Goal: Task Accomplishment & Management: Complete application form

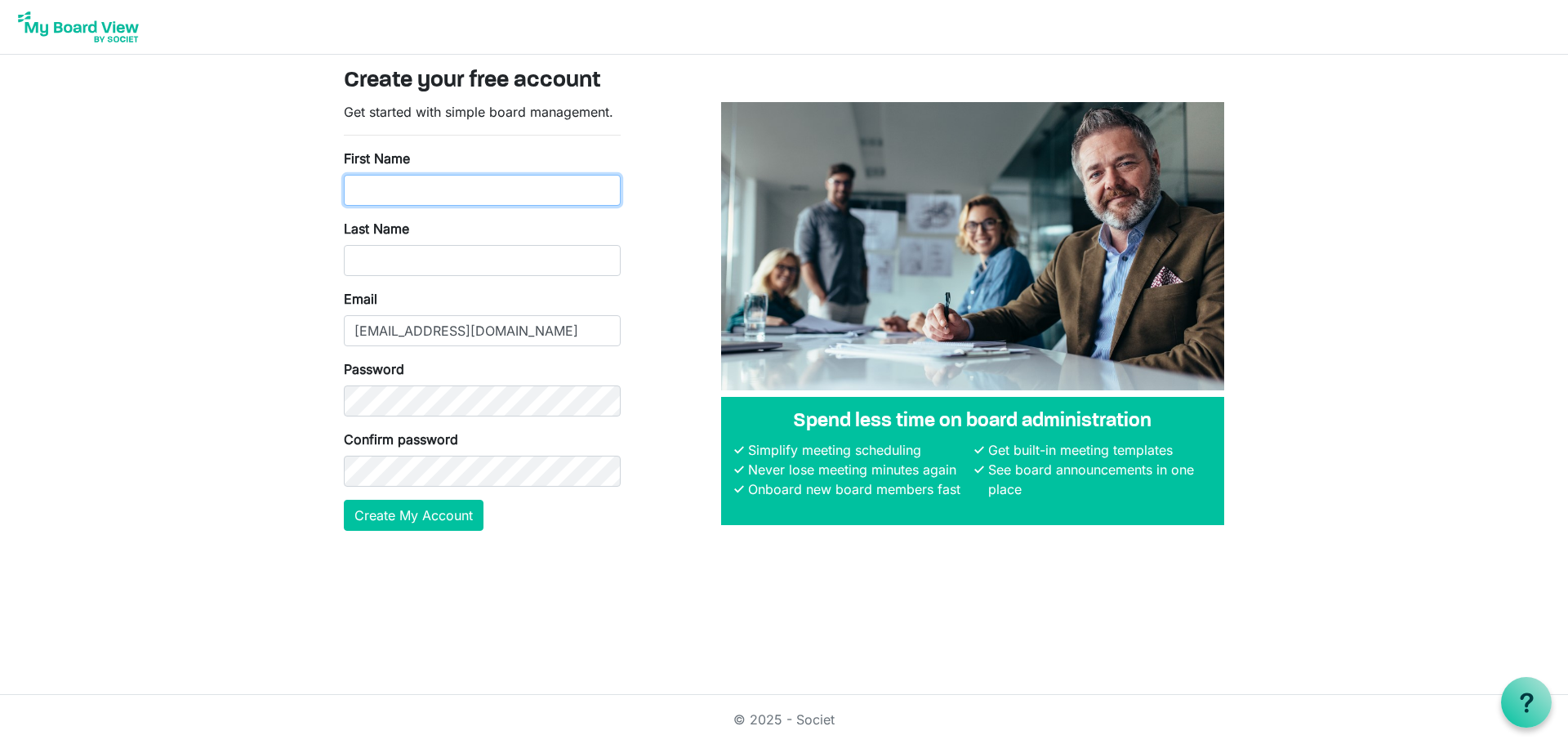
click at [446, 191] on input "First Name" at bounding box center [483, 191] width 277 height 31
type input "Geoff"
click at [398, 264] on input "Last Name" at bounding box center [483, 260] width 277 height 31
type input "Greenwood"
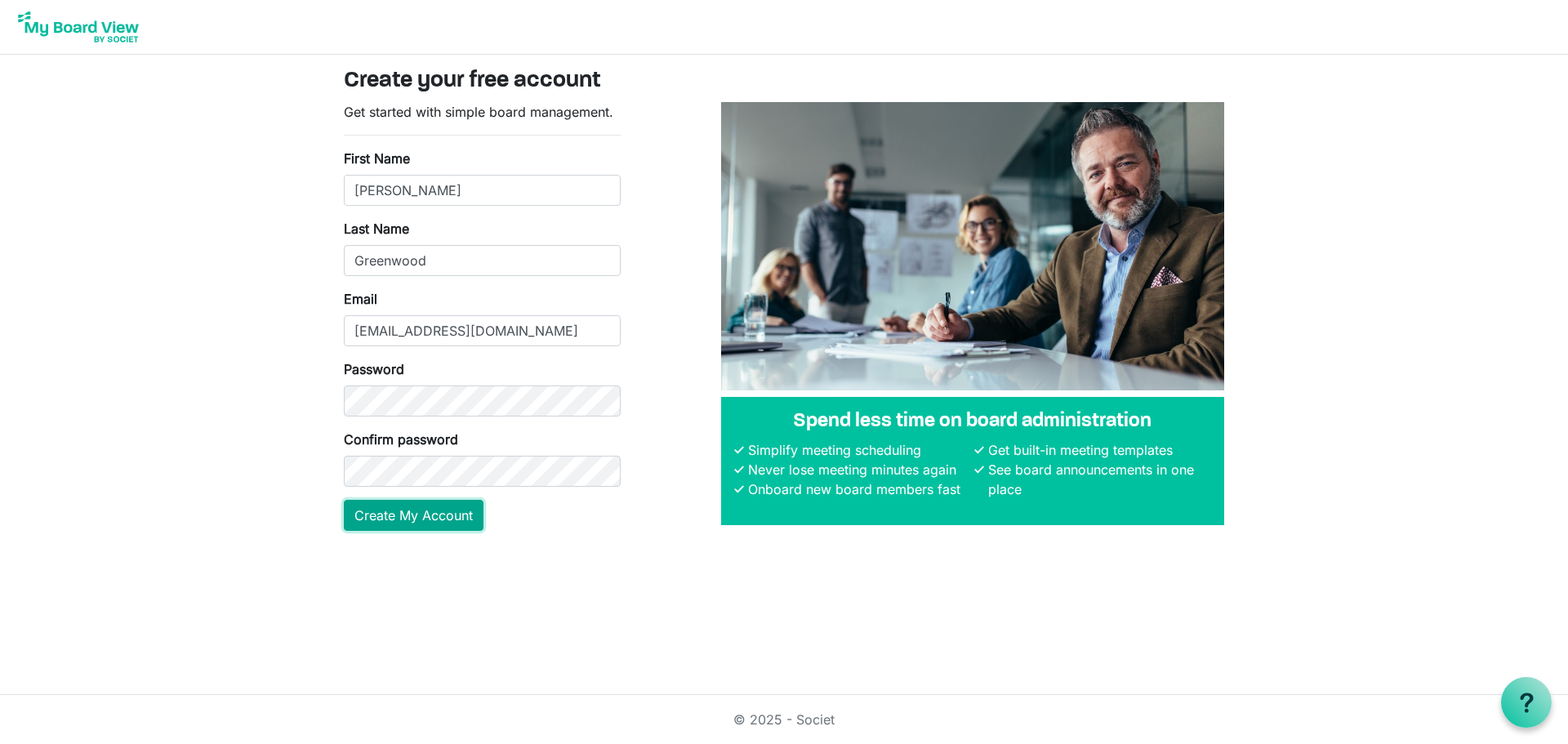
click at [454, 516] on button "Create My Account" at bounding box center [414, 515] width 140 height 31
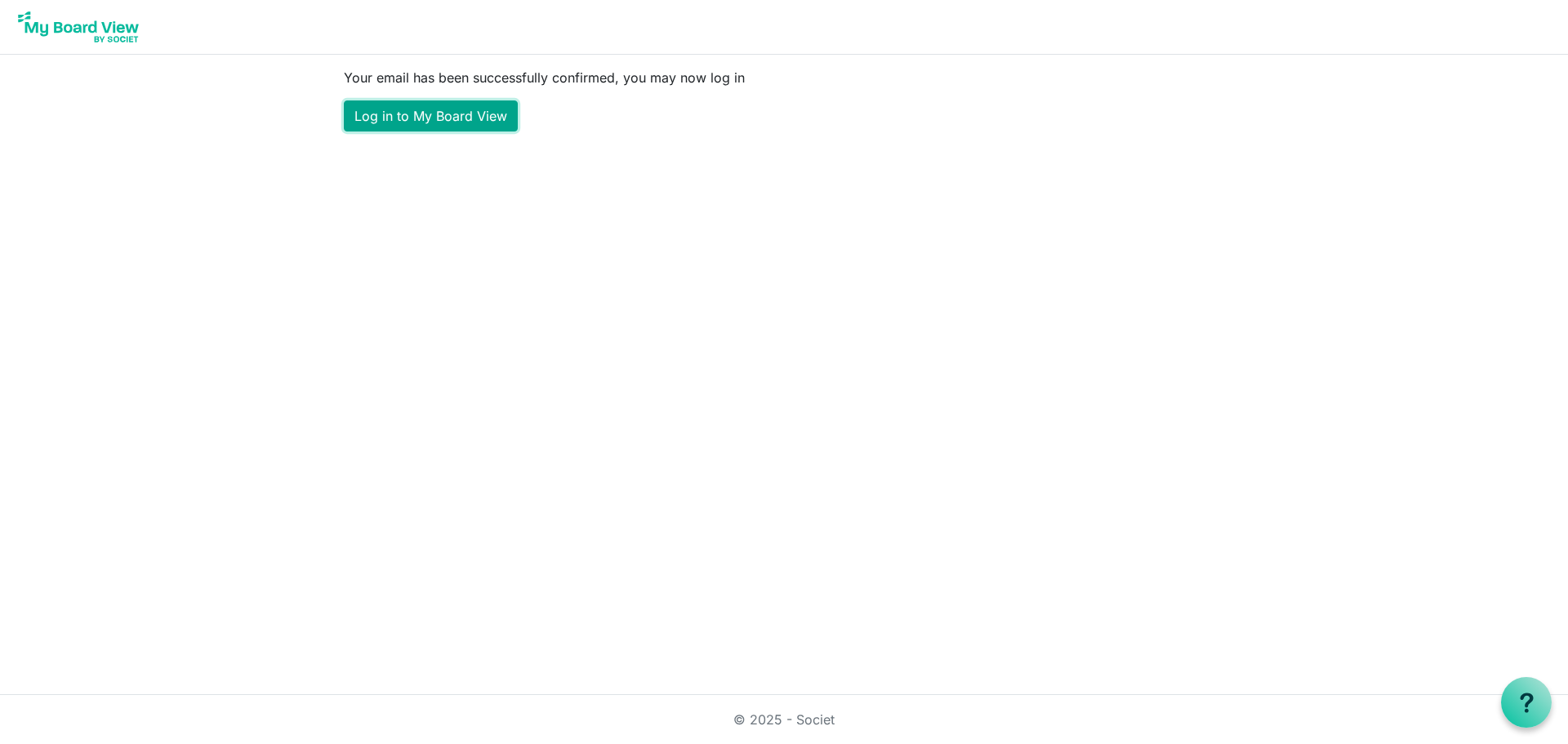
click at [498, 117] on link "Log in to My Board View" at bounding box center [431, 116] width 174 height 31
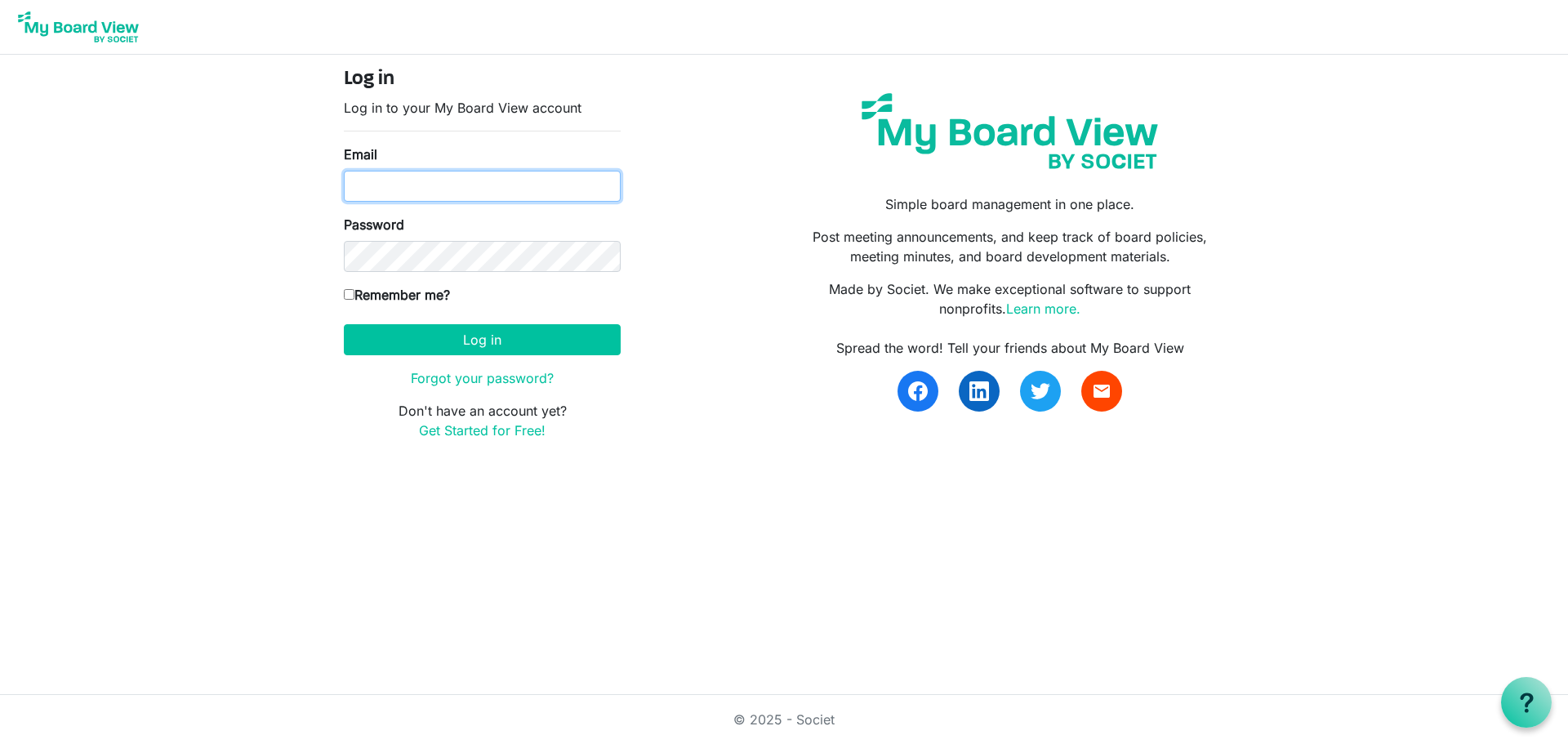
click at [435, 179] on input "Email" at bounding box center [483, 187] width 277 height 31
type input "emailgeoffg@gmail.com"
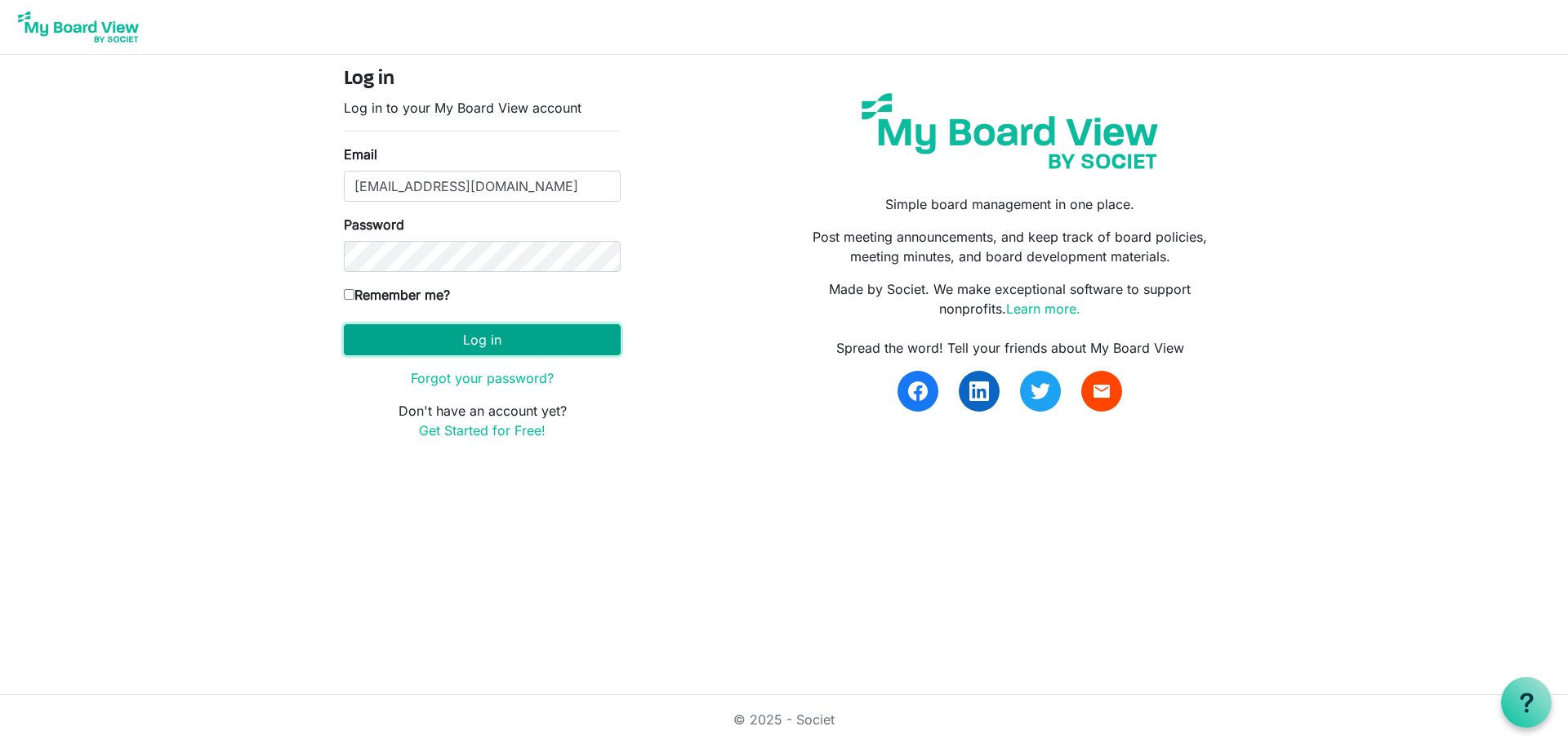
click at [478, 338] on button "Log in" at bounding box center [483, 340] width 277 height 31
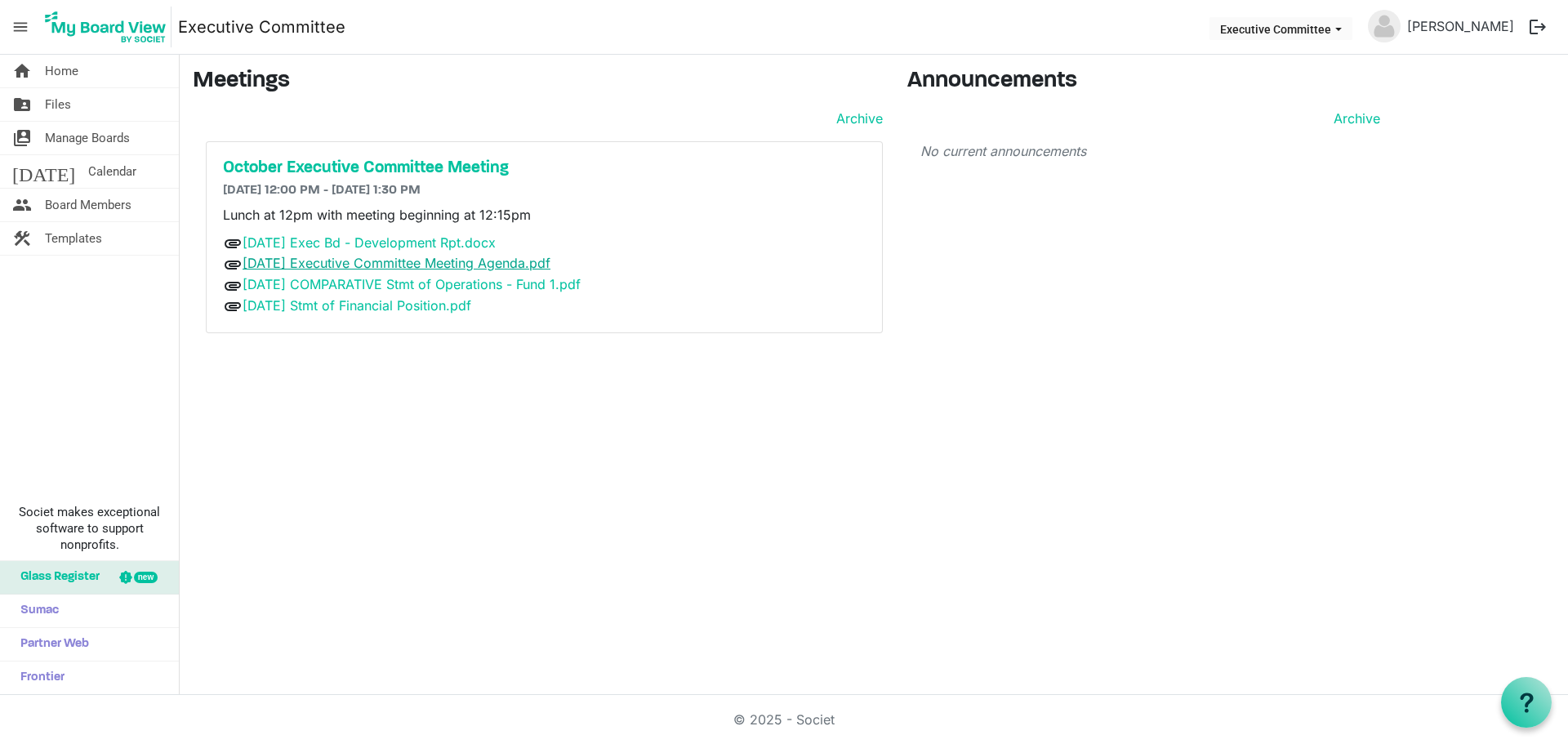
click at [425, 262] on link "[DATE] Executive Committee Meeting Agenda.pdf" at bounding box center [396, 262] width 308 height 17
click at [366, 281] on link "[DATE] COMPARATIVE Stmt of Operations - Fund 1.pdf" at bounding box center [412, 284] width 338 height 17
click at [350, 308] on link "[DATE] Stmt of Financial Position.pdf" at bounding box center [357, 305] width 229 height 17
